Goal: Participate in discussion: Engage in conversation with other users on a specific topic

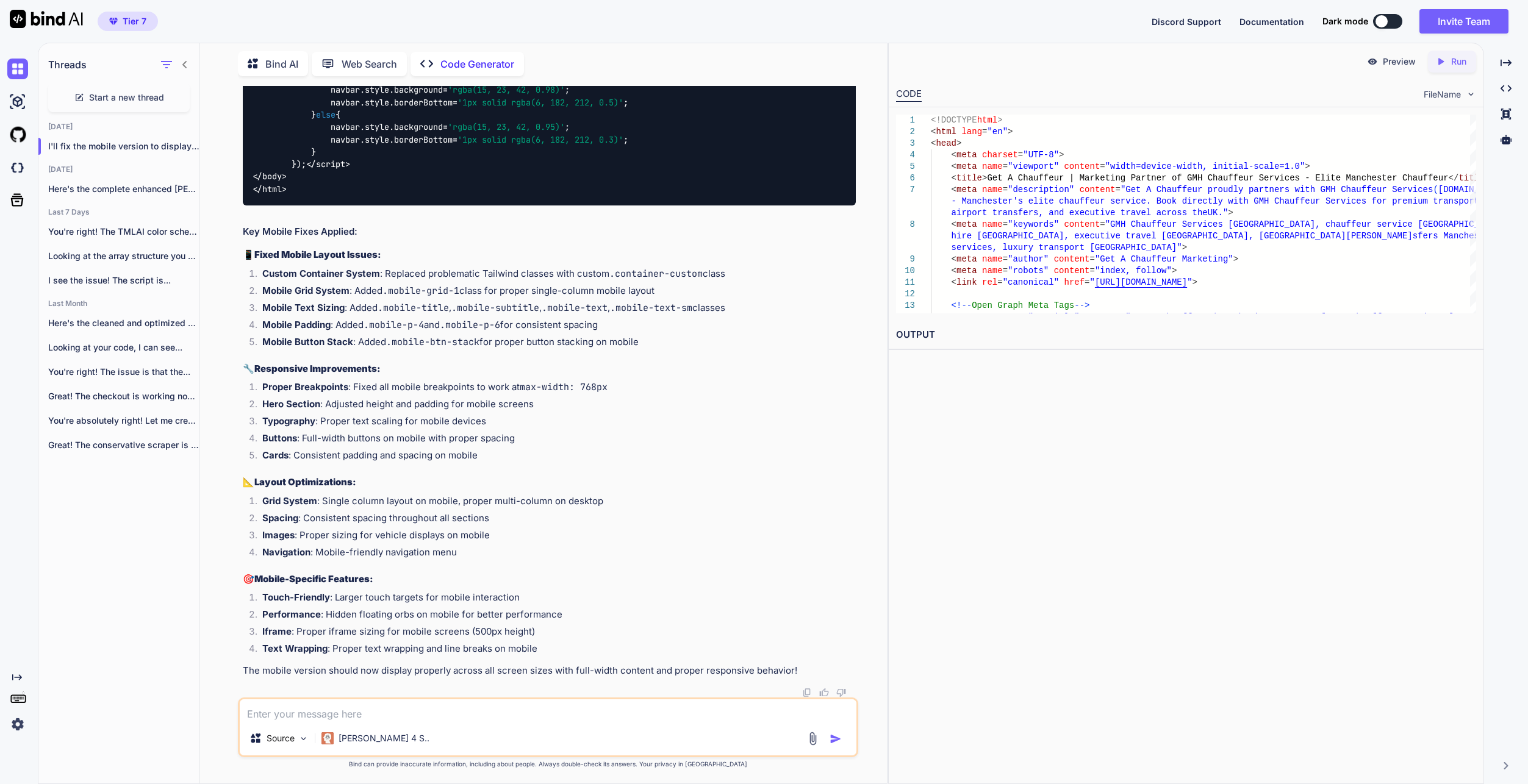
click at [429, 705] on textarea at bounding box center [548, 710] width 617 height 22
click at [581, 713] on textarea at bounding box center [548, 710] width 617 height 22
click at [122, 94] on span "Start a new thread" at bounding box center [127, 97] width 75 height 12
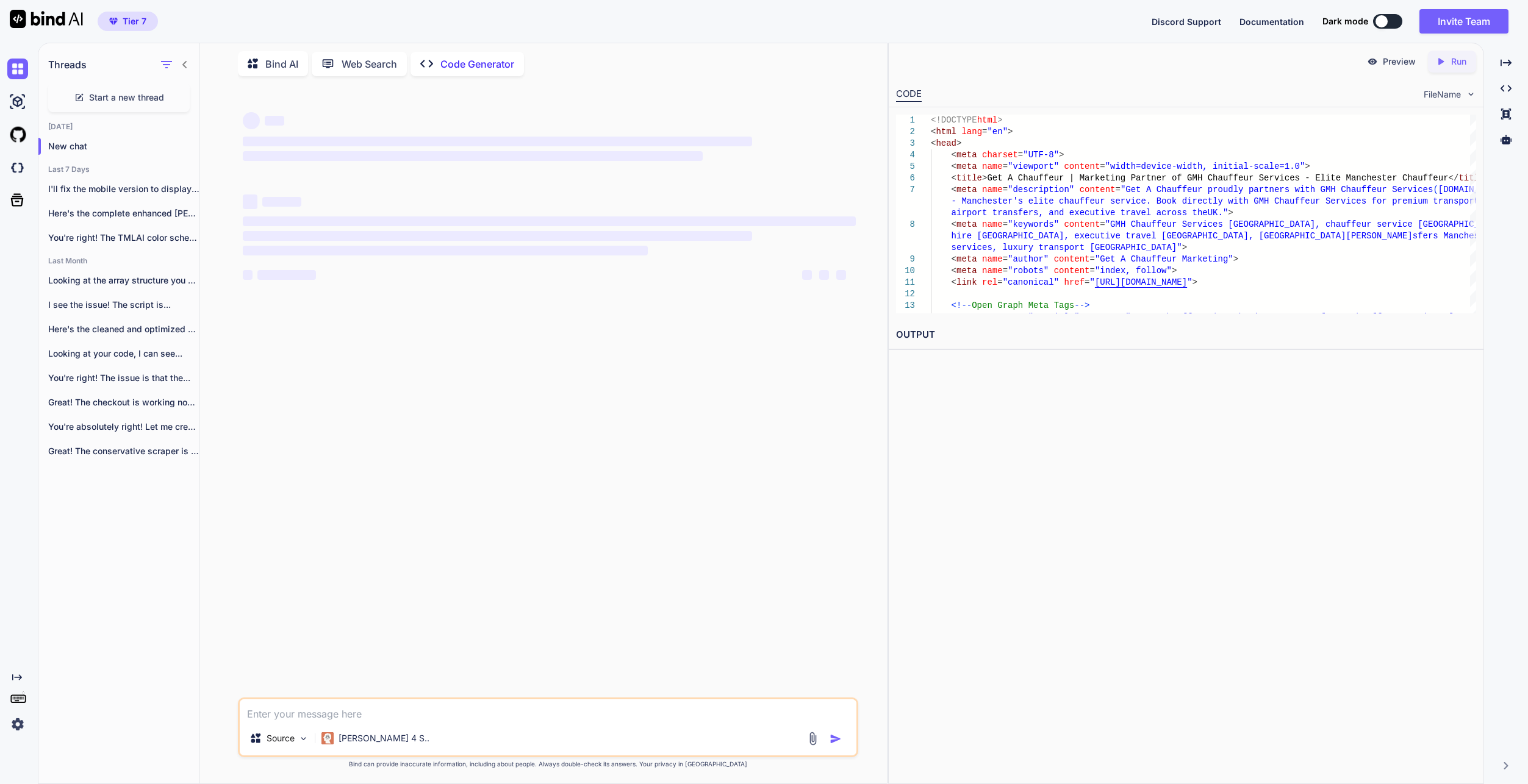
click at [400, 716] on textarea at bounding box center [548, 710] width 617 height 22
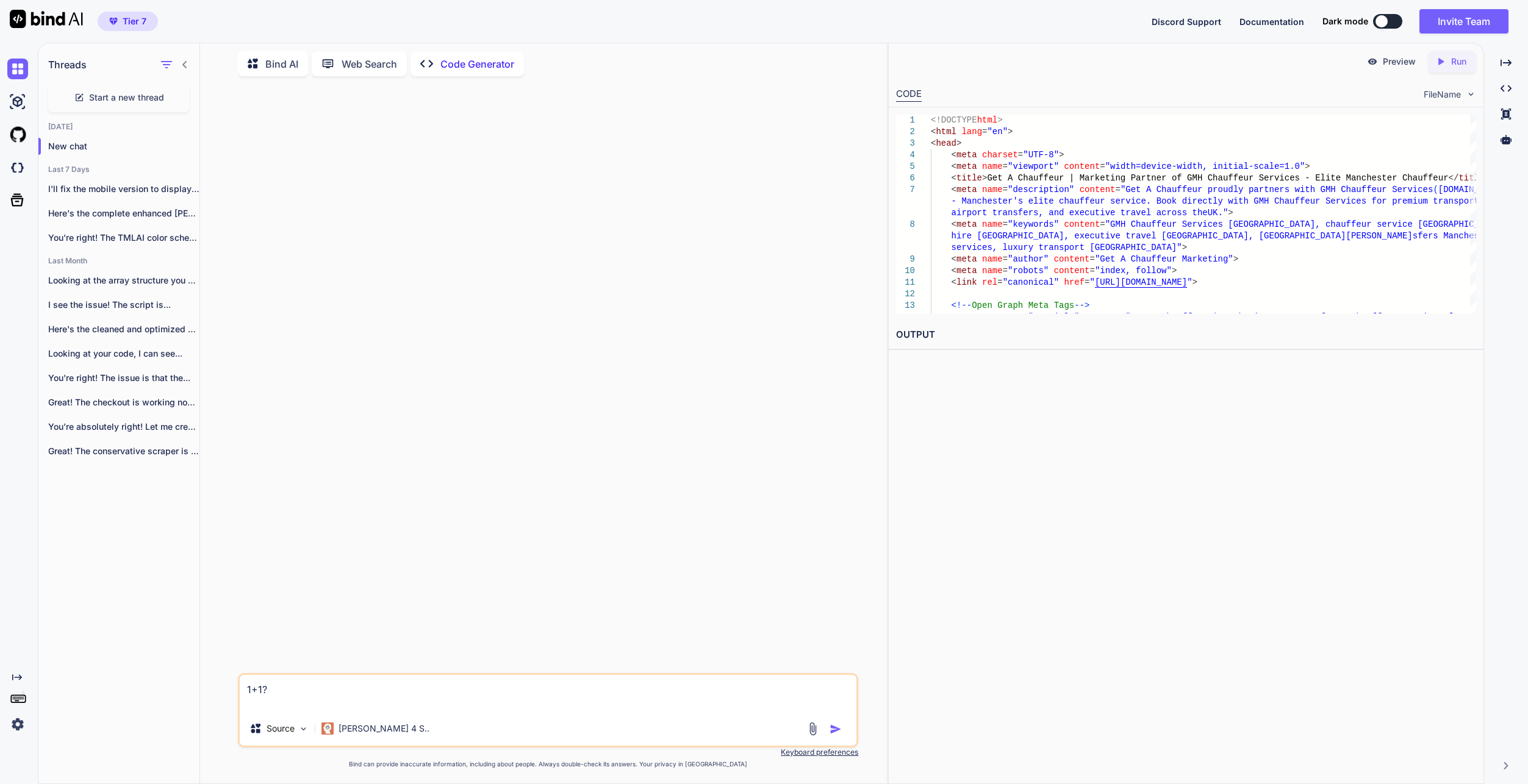
type textarea "1+1?"
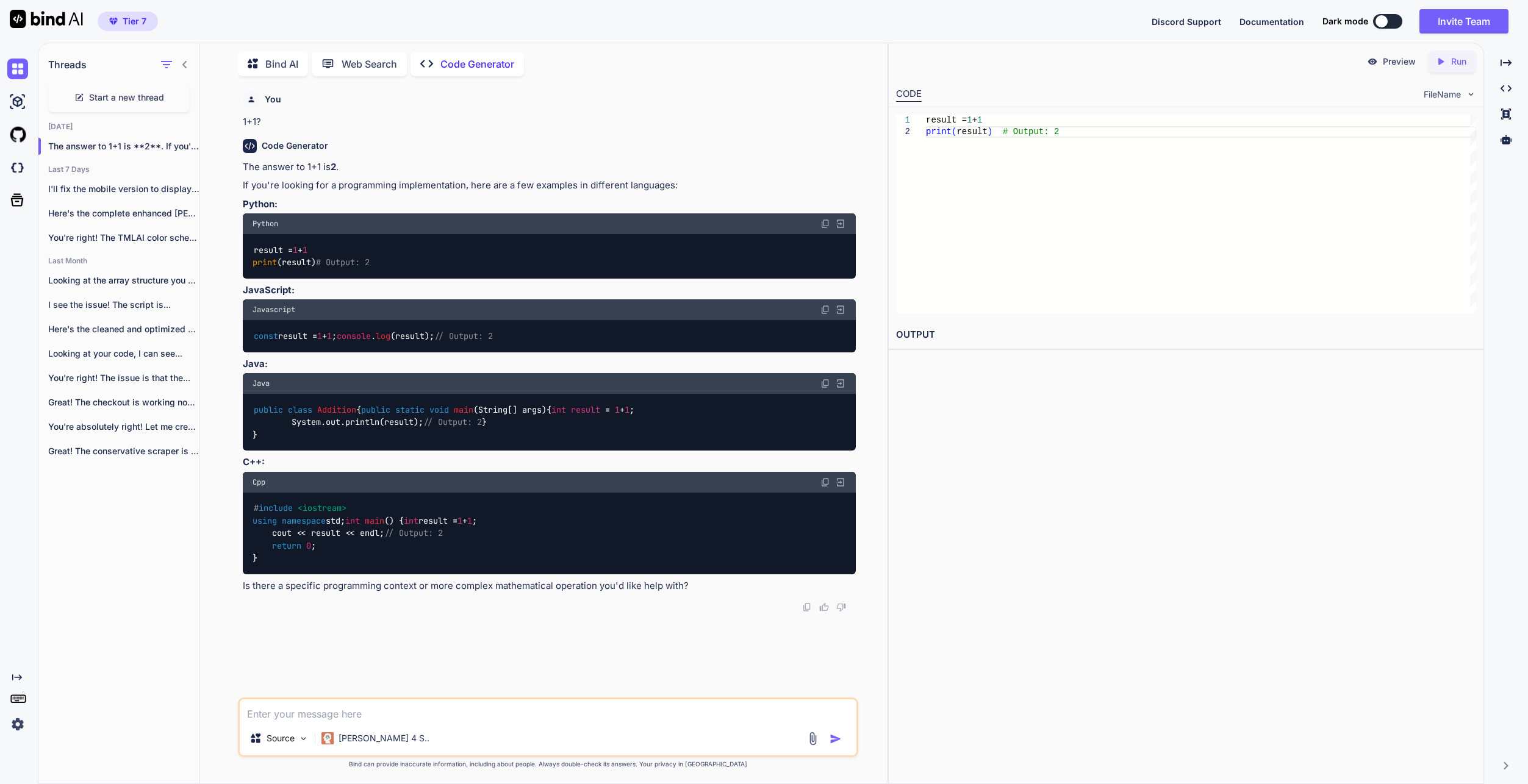
scroll to position [2, 0]
click at [183, 144] on icon "button" at bounding box center [186, 146] width 7 height 7
click at [225, 198] on div "Delete" at bounding box center [238, 192] width 119 height 24
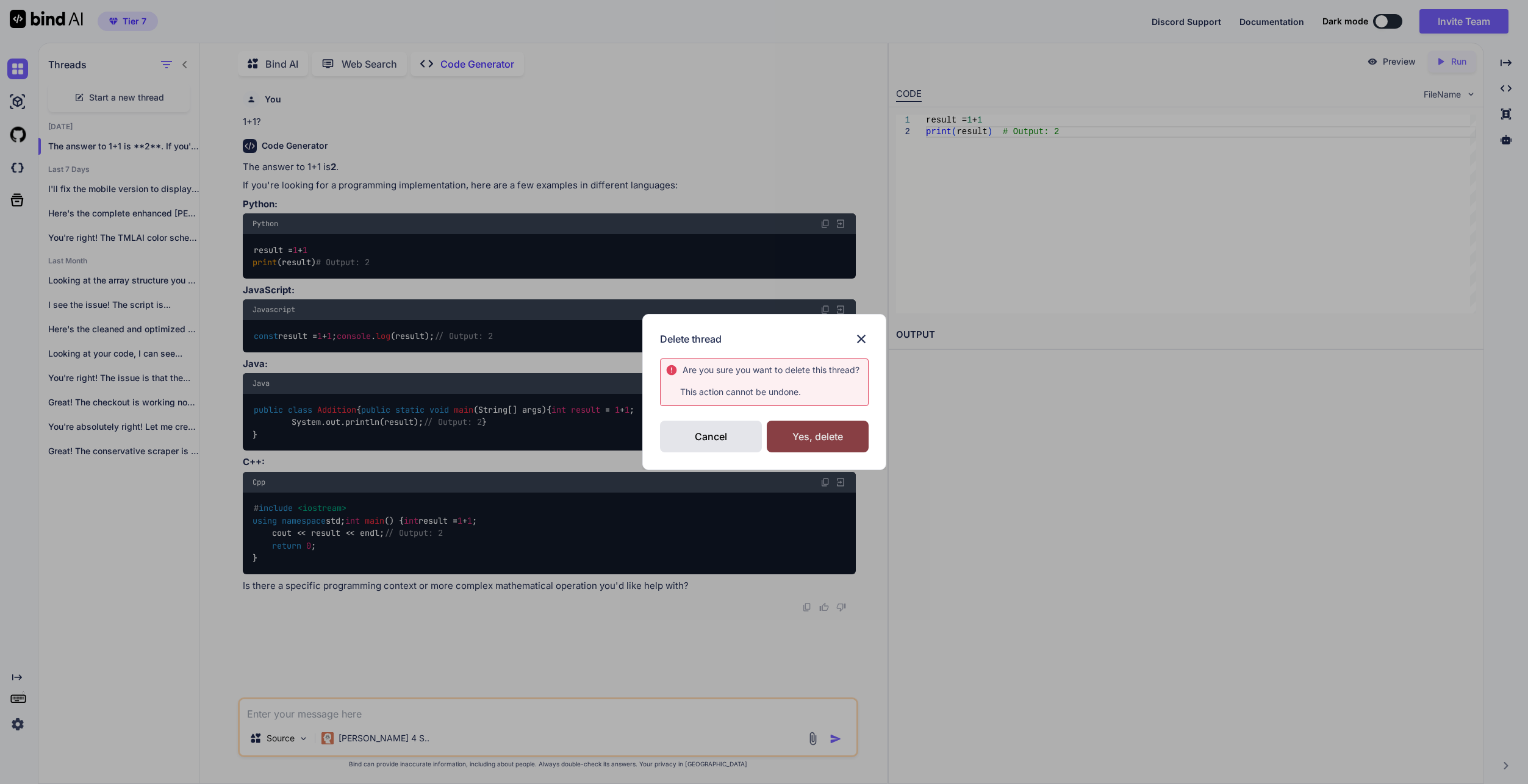
click at [800, 439] on div "Yes, delete" at bounding box center [818, 436] width 102 height 32
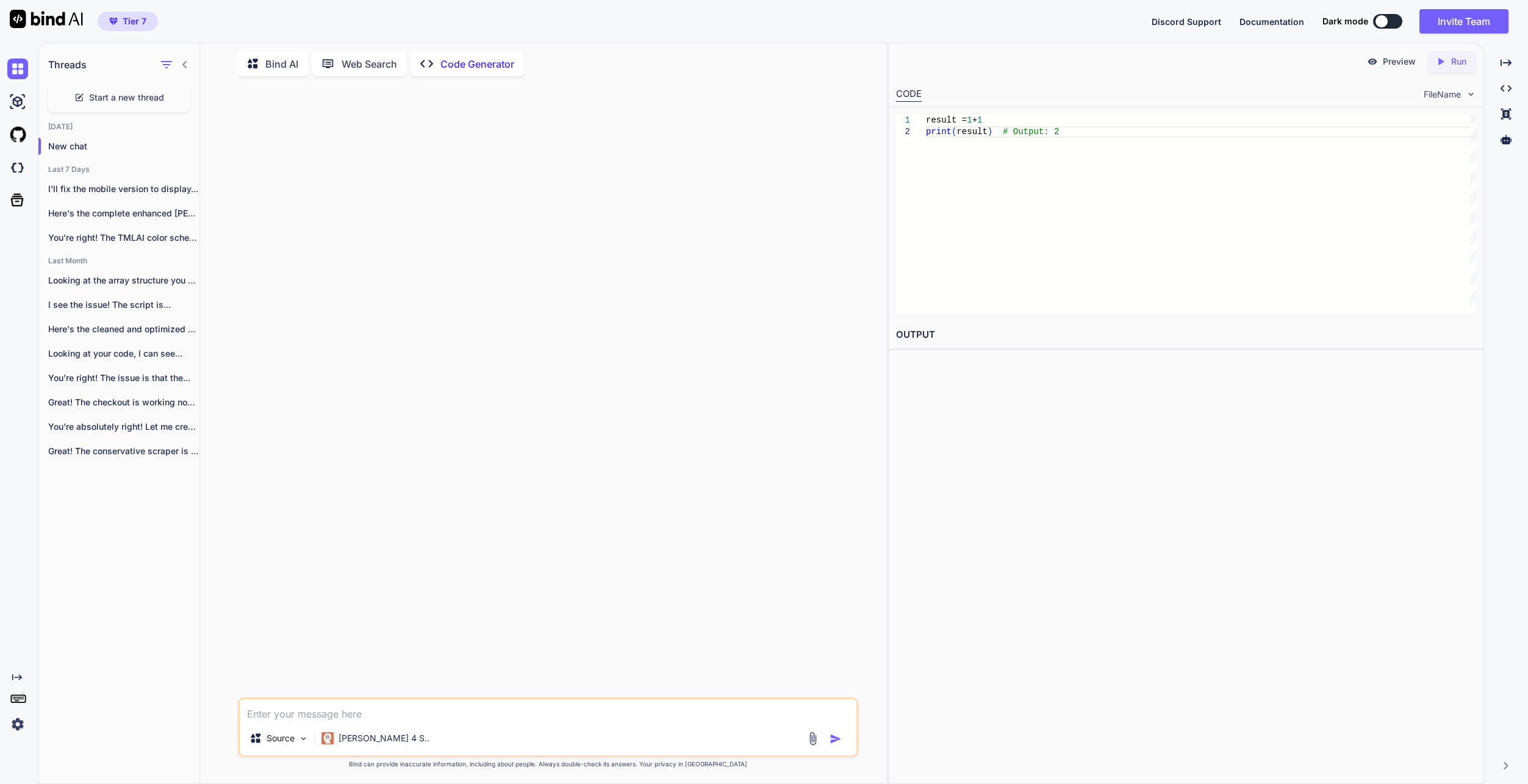
scroll to position [0, 0]
click at [746, 211] on div at bounding box center [549, 392] width 618 height 612
click at [130, 183] on p "I'll fix the mobile version to display..." at bounding box center [124, 188] width 151 height 12
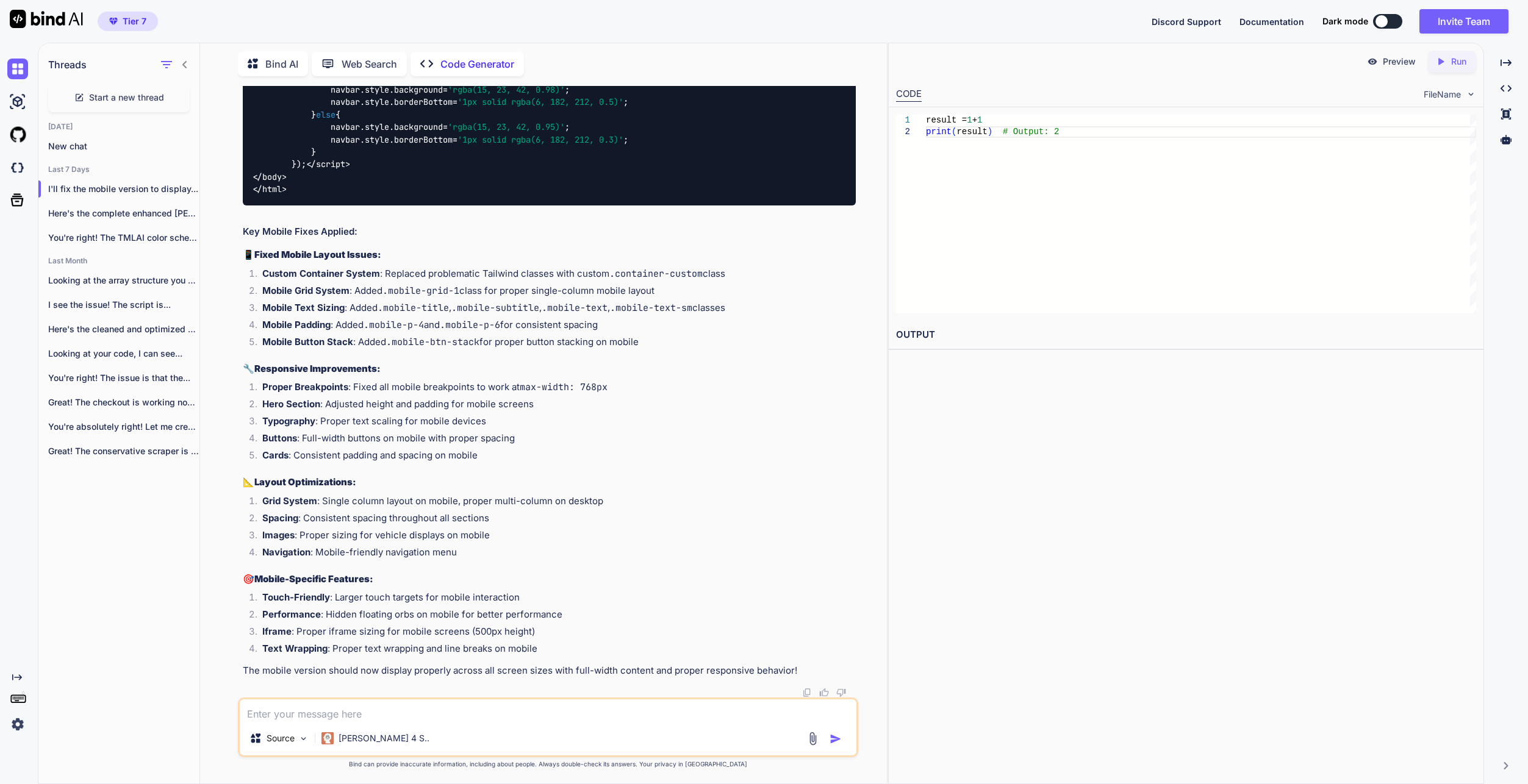
scroll to position [107946, 0]
click at [1126, 600] on div "Preview Created with Pixso. Run CODE FileName 1 2 result = 1 + 1 print ( result…" at bounding box center [1186, 412] width 596 height 741
